Goal: Transaction & Acquisition: Book appointment/travel/reservation

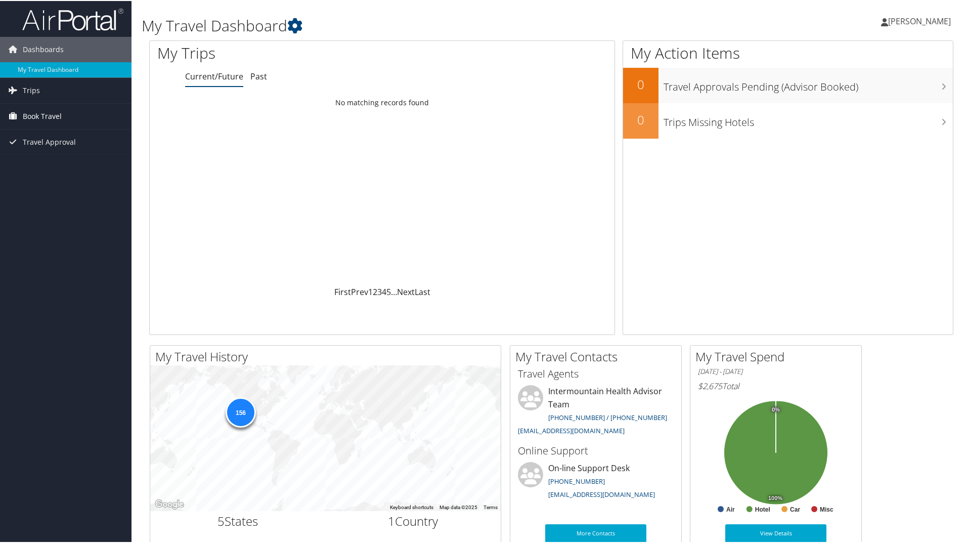
click at [41, 118] on span "Book Travel" at bounding box center [42, 115] width 39 height 25
click at [41, 167] on link "Book/Manage Online Trips" at bounding box center [66, 165] width 132 height 15
click at [50, 166] on link "Book/Manage Online Trips" at bounding box center [66, 165] width 132 height 15
click at [49, 163] on link "Book/Manage Online Trips" at bounding box center [66, 165] width 132 height 15
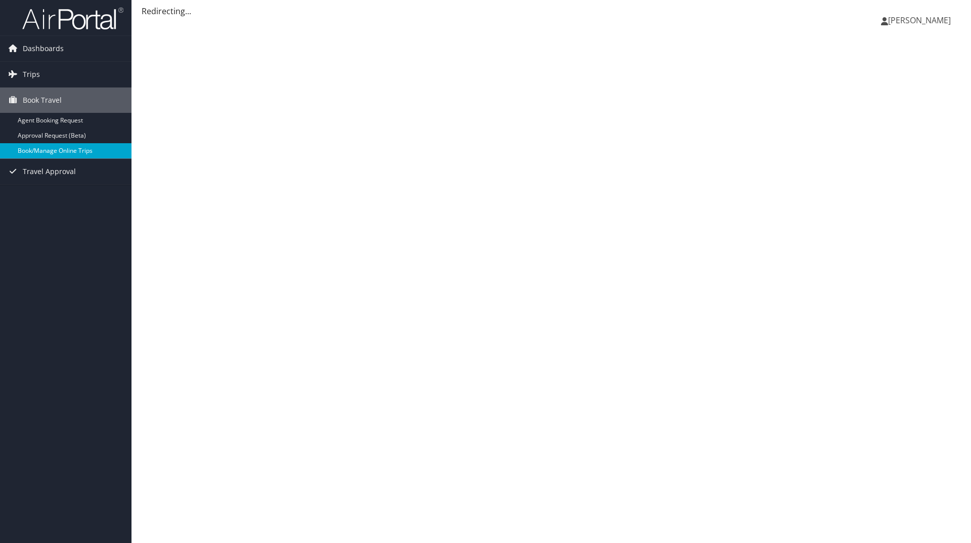
click at [49, 148] on link "Book/Manage Online Trips" at bounding box center [66, 150] width 132 height 15
